Goal: Find specific page/section: Find specific page/section

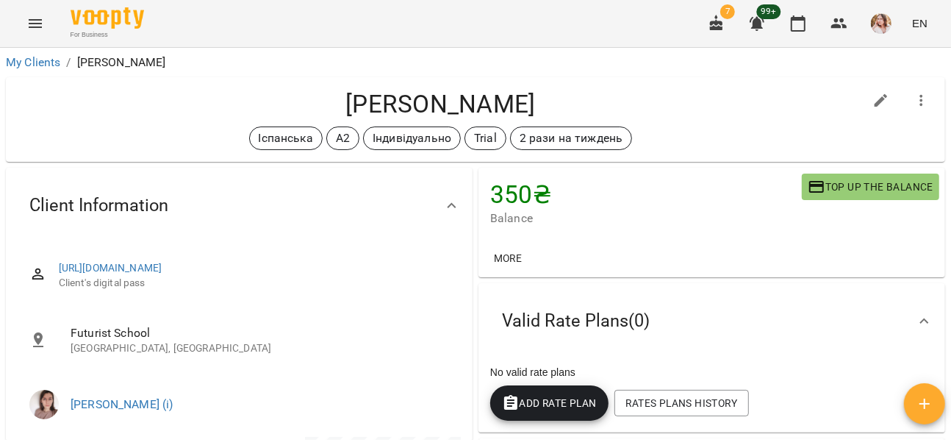
scroll to position [525, 0]
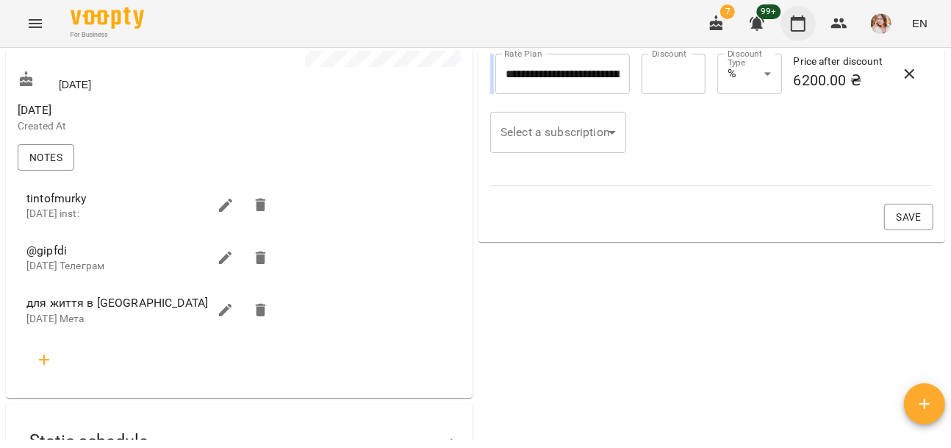
click at [791, 22] on icon "button" at bounding box center [798, 24] width 18 height 18
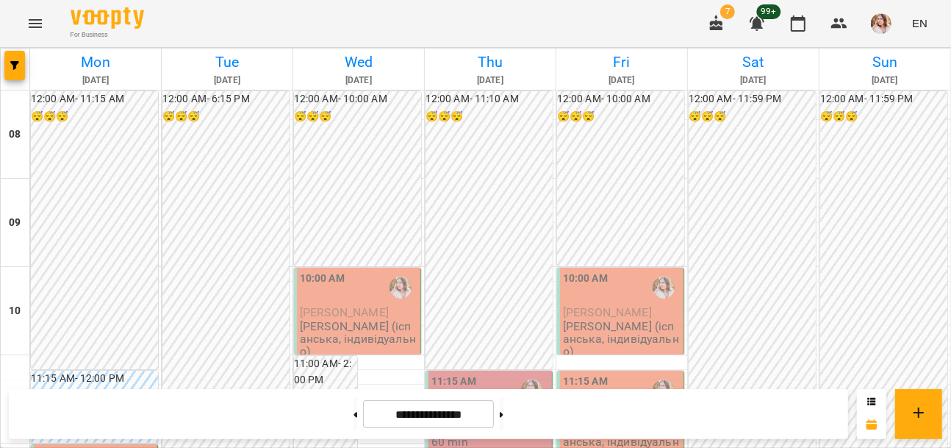
scroll to position [366, 0]
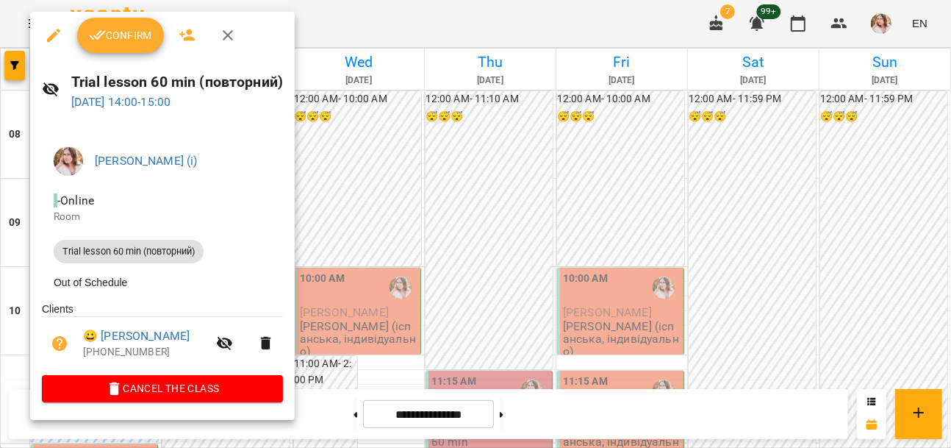
click at [431, 28] on div at bounding box center [475, 224] width 951 height 448
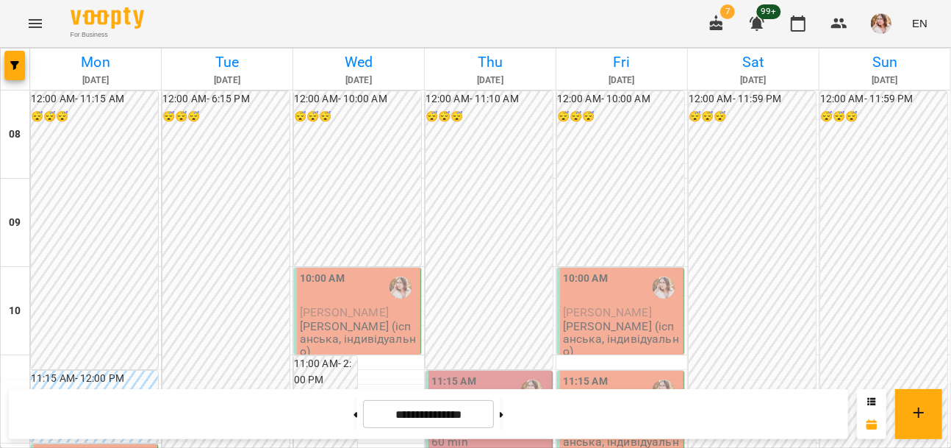
scroll to position [672, 0]
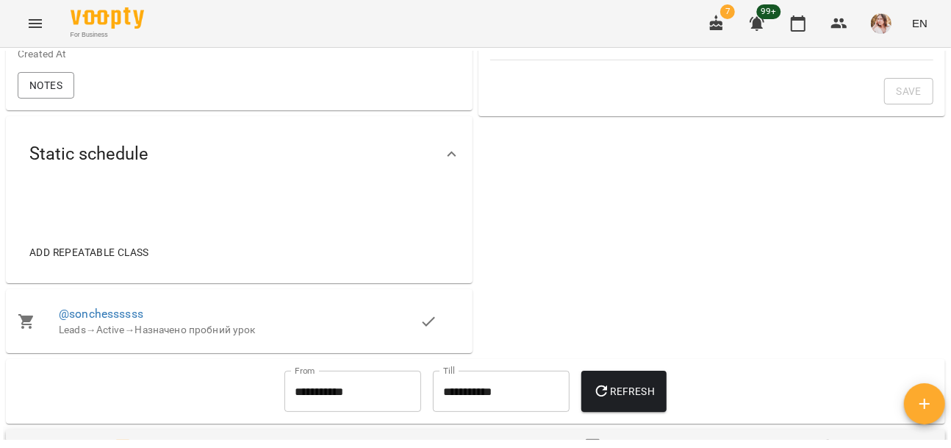
scroll to position [544, 0]
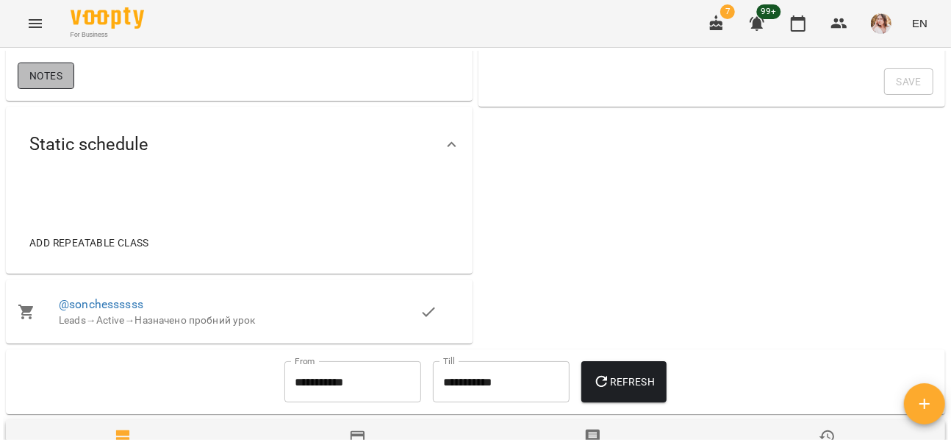
click at [51, 85] on span "Notes" at bounding box center [45, 76] width 33 height 18
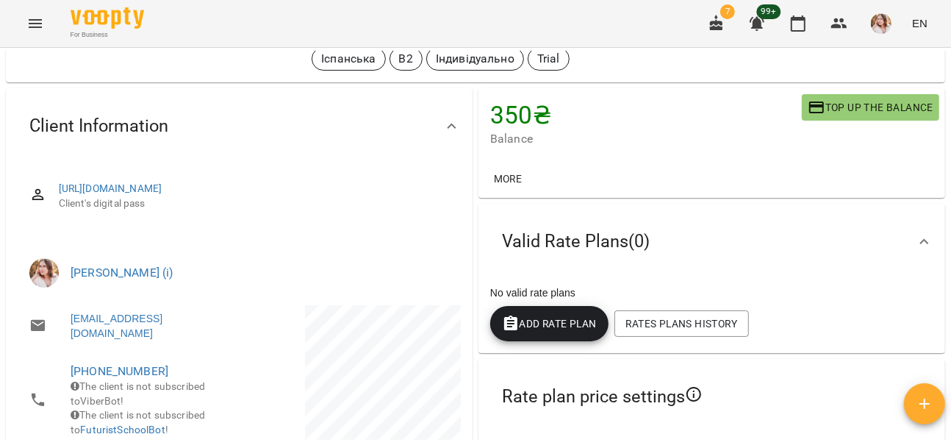
scroll to position [0, 0]
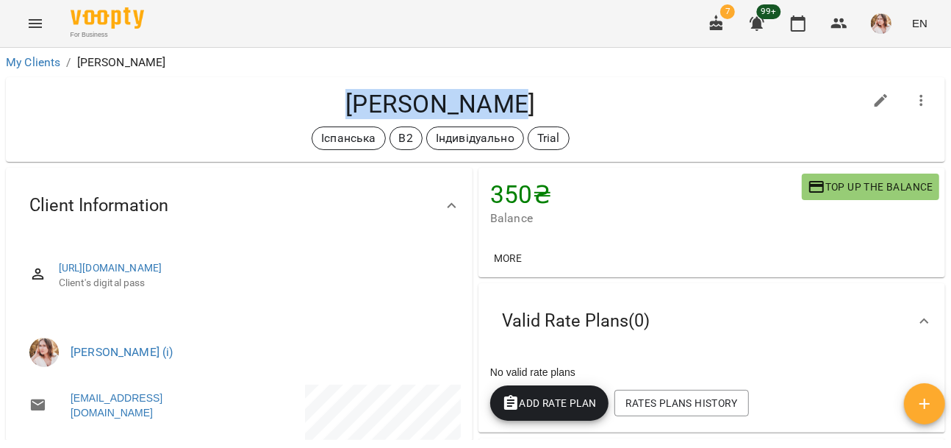
drag, startPoint x: 354, startPoint y: 88, endPoint x: 528, endPoint y: 101, distance: 174.6
click at [528, 101] on h4 "[PERSON_NAME]" at bounding box center [441, 104] width 846 height 30
copy h4 "[PERSON_NAME]"
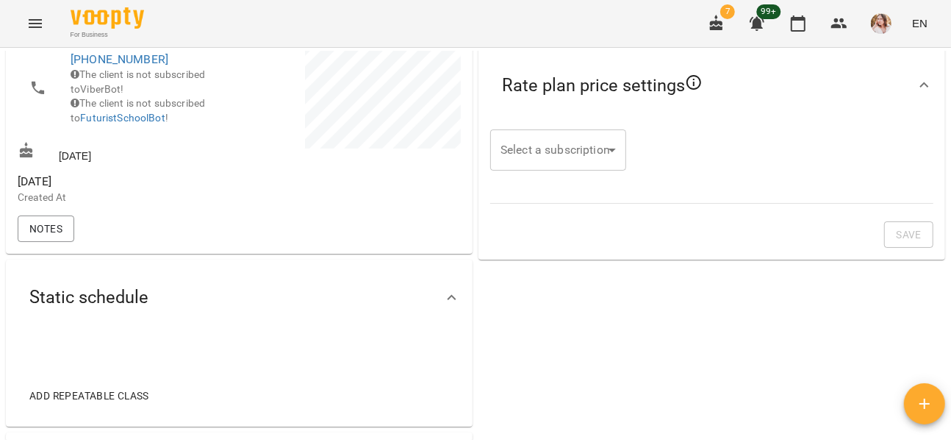
scroll to position [389, 0]
